Goal: Transaction & Acquisition: Purchase product/service

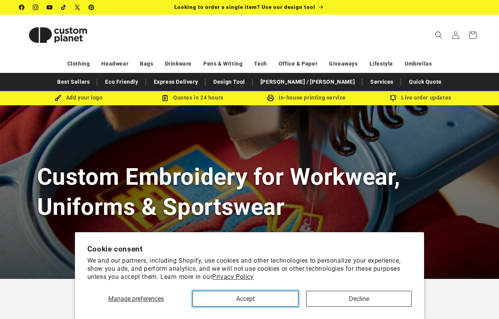
click at [246, 301] on button "Accept" at bounding box center [244, 299] width 105 height 16
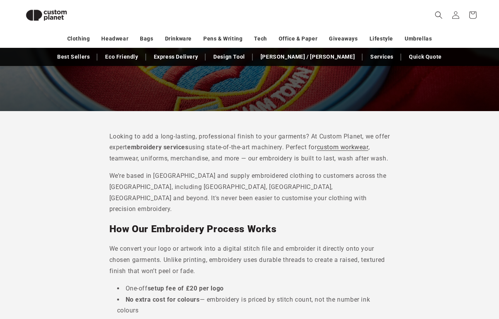
scroll to position [94, 0]
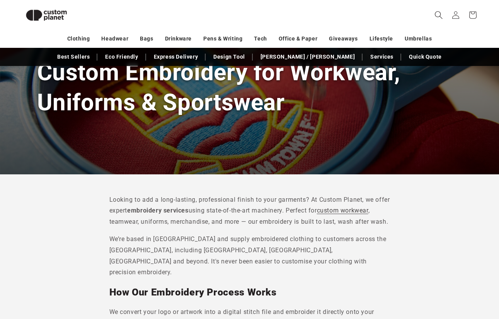
click at [439, 16] on icon "Search" at bounding box center [439, 15] width 8 height 8
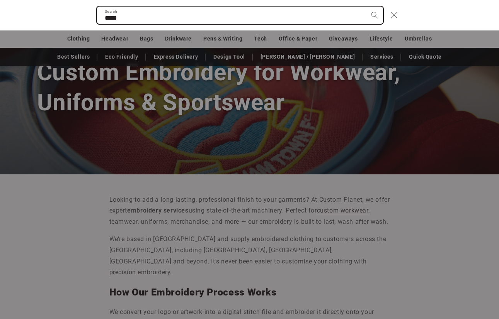
type input "*****"
click at [366, 7] on button "Search" at bounding box center [374, 15] width 17 height 17
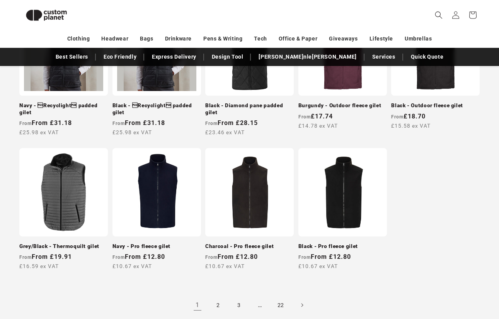
scroll to position [615, 0]
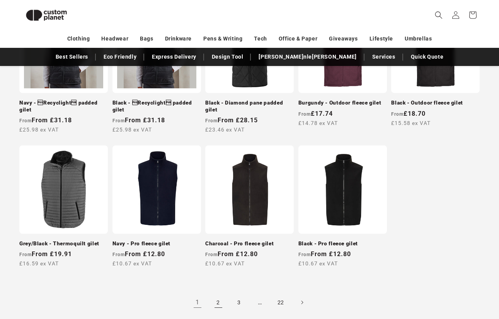
click at [221, 298] on link "2" at bounding box center [218, 302] width 17 height 17
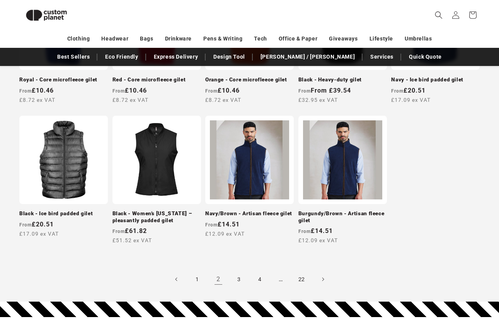
scroll to position [639, 0]
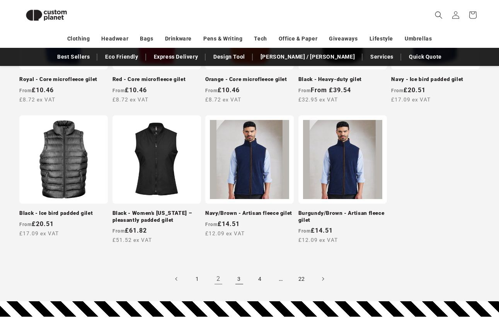
click at [239, 275] on link "3" at bounding box center [239, 279] width 17 height 17
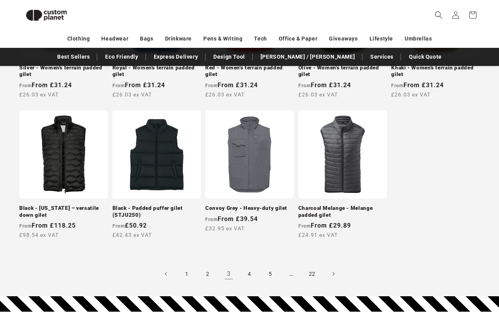
scroll to position [709, 0]
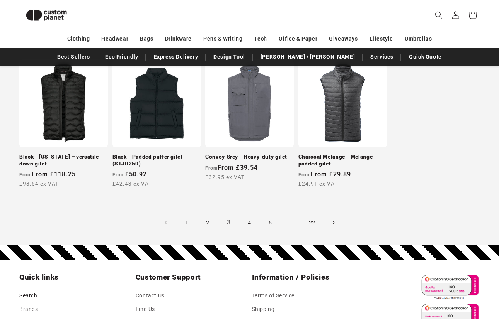
click at [250, 223] on link "4" at bounding box center [249, 222] width 17 height 17
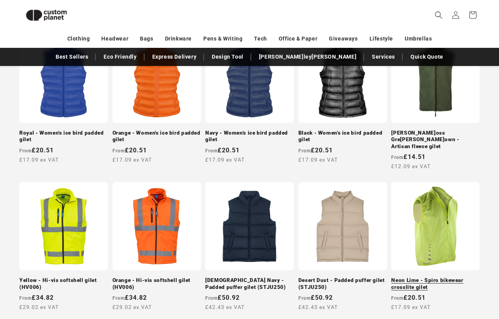
scroll to position [393, 0]
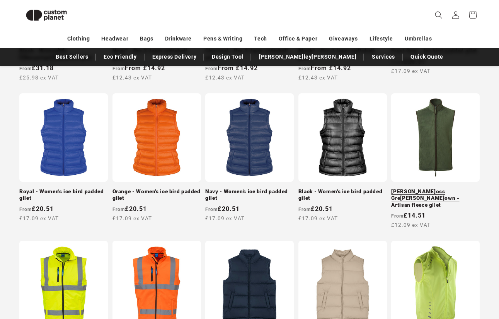
click at [411, 194] on link "[PERSON_NAME]s Green[PERSON_NAME]n - Artisan fleece gilet" at bounding box center [435, 199] width 88 height 20
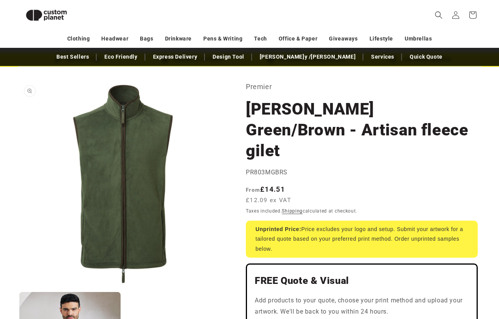
scroll to position [14, 0]
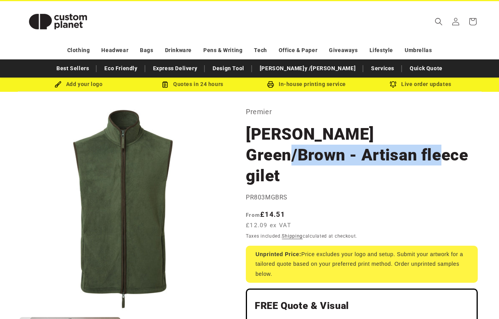
drag, startPoint x: 408, startPoint y: 134, endPoint x: 414, endPoint y: 164, distance: 30.4
click at [415, 164] on h1 "[PERSON_NAME]s Green[PERSON_NAME]n - Artisan fleece gilet" at bounding box center [362, 155] width 232 height 63
copy h1 "Artisan fleece gilet"
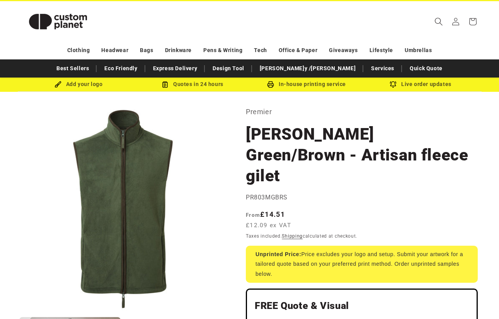
click at [440, 23] on icon "Search" at bounding box center [438, 21] width 8 height 8
paste input "**********"
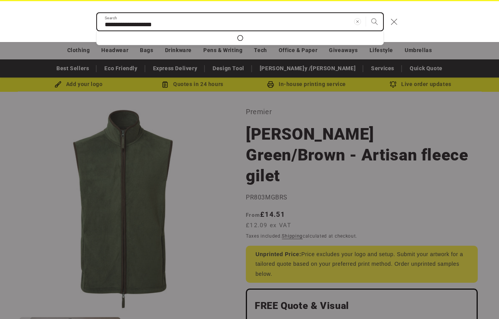
type input "**********"
click at [366, 13] on button "Search" at bounding box center [374, 21] width 17 height 17
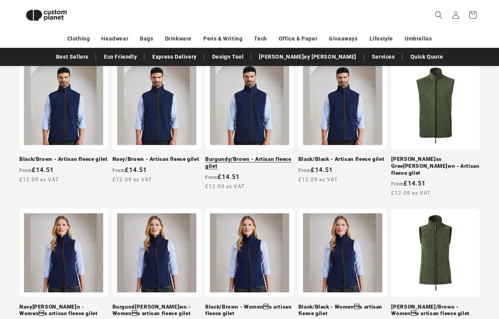
scroll to position [150, 0]
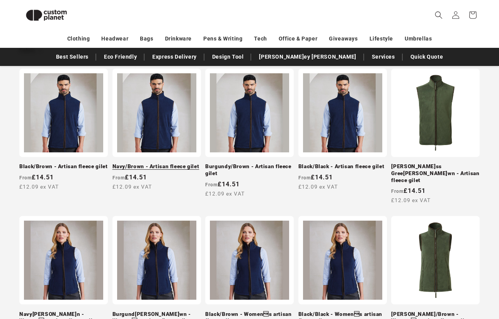
click at [158, 165] on link "Navy/Brown - Artisan fleece gilet" at bounding box center [156, 166] width 88 height 7
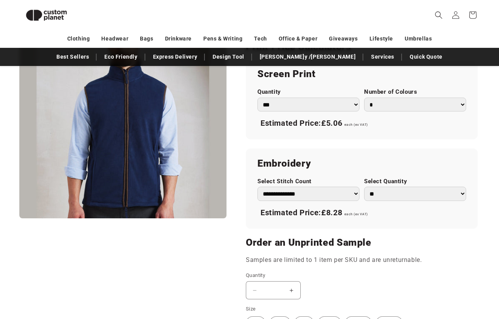
scroll to position [472, 0]
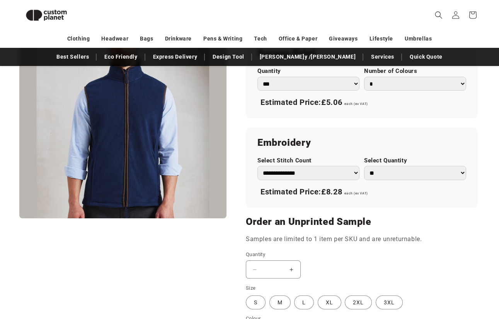
click at [323, 169] on select "**********" at bounding box center [308, 173] width 102 height 14
select select "**"
click at [257, 166] on select "**********" at bounding box center [308, 173] width 102 height 14
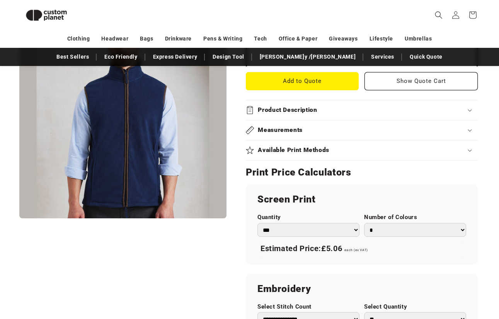
scroll to position [315, 0]
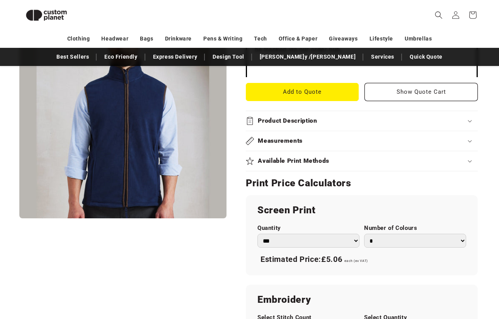
click at [19, 219] on button "Open media 1 in modal" at bounding box center [19, 219] width 0 height 0
click at [138, 167] on img "Media gallery" at bounding box center [249, 207] width 414 height 414
click at [19, 219] on button "Open media 1 in modal" at bounding box center [19, 219] width 0 height 0
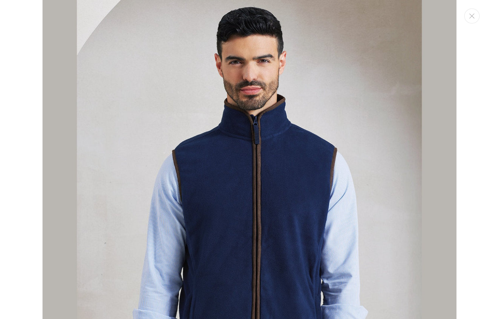
click at [258, 197] on img "Media gallery" at bounding box center [249, 207] width 414 height 414
